Goal: Information Seeking & Learning: Learn about a topic

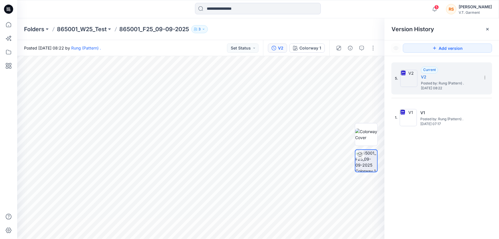
click at [446, 196] on div "5. Current V2 Posted by: Rung (Pattern) . [DATE] 08:22 1. V1 Posted by: Rung (P…" at bounding box center [441, 151] width 114 height 191
click at [447, 209] on div "5. Current V2 Posted by: Rung (Pattern) . [DATE] 08:22 1. V1 Posted by: Rung (P…" at bounding box center [441, 151] width 114 height 191
click at [447, 180] on div "5. Current V2 Posted by: Rung (Pattern) . [DATE] 08:22 1. V1 Posted by: Rung (P…" at bounding box center [441, 151] width 114 height 191
drag, startPoint x: 458, startPoint y: 208, endPoint x: 445, endPoint y: 189, distance: 22.8
click at [457, 207] on div "5. Current V2 Posted by: Rung (Pattern) . [DATE] 08:22 1. V1 Posted by: Rung (P…" at bounding box center [441, 151] width 114 height 191
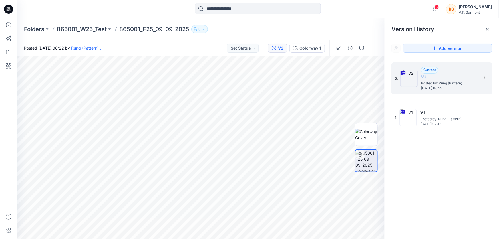
click at [446, 178] on div "5. Current V2 Posted by: Rung (Pattern) . [DATE] 08:22 1. V1 Posted by: Rung (P…" at bounding box center [441, 151] width 114 height 191
click at [431, 189] on div "5. Current V2 Posted by: Rung (Pattern) . [DATE] 08:22 1. V1 Posted by: Rung (P…" at bounding box center [441, 151] width 114 height 191
click at [444, 179] on div "5. Current V2 Posted by: Rung (Pattern) . [DATE] 08:22 1. V1 Posted by: Rung (P…" at bounding box center [441, 151] width 114 height 191
click at [432, 184] on div "5. Current V2 Posted by: Rung (Pattern) . [DATE] 08:22 1. V1 Posted by: Rung (P…" at bounding box center [441, 151] width 114 height 191
click at [444, 179] on div "5. Current V2 Posted by: Rung (Pattern) . [DATE] 08:22 1. V1 Posted by: Rung (P…" at bounding box center [441, 151] width 114 height 191
